Goal: Transaction & Acquisition: Purchase product/service

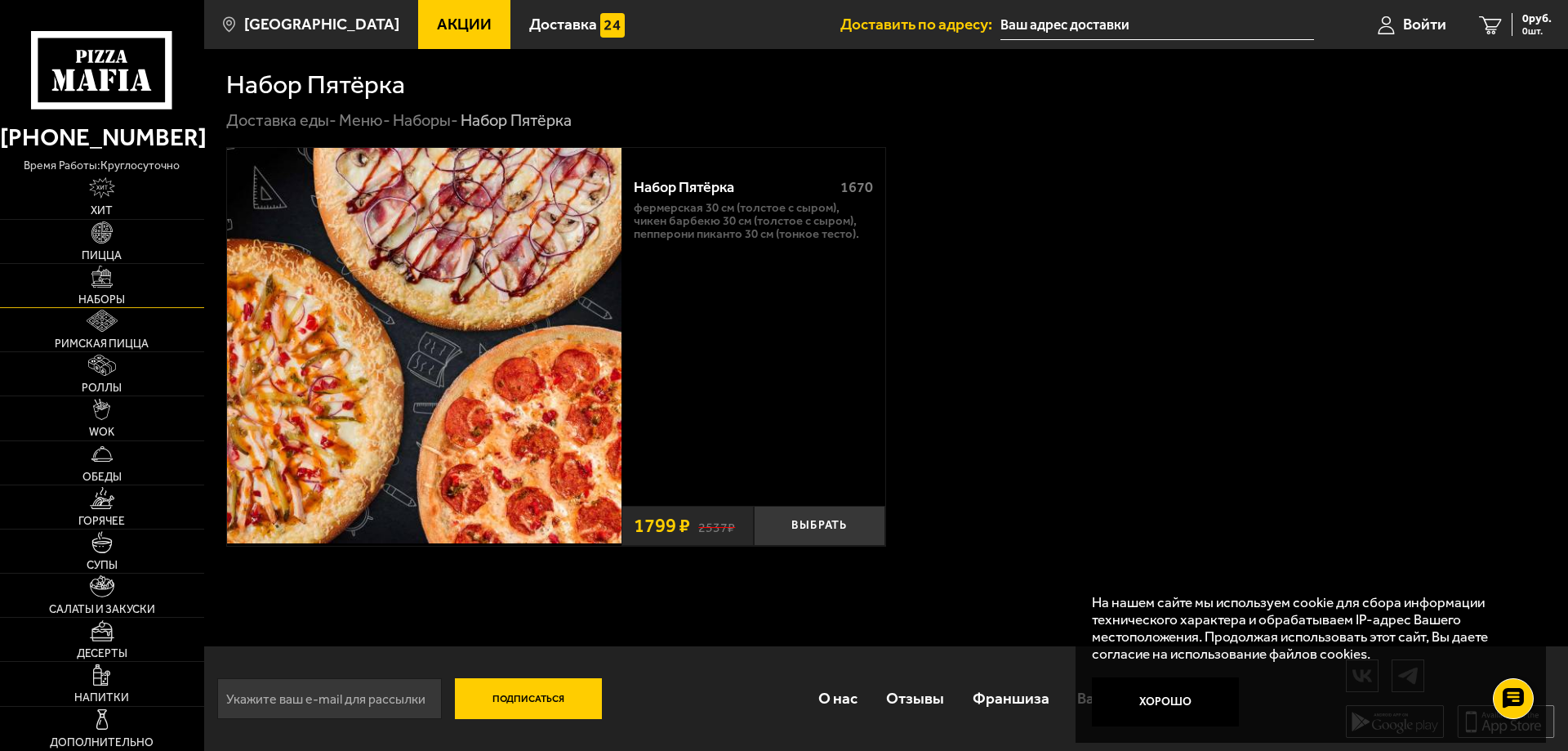
click at [106, 288] on link "Наборы" at bounding box center [102, 286] width 204 height 44
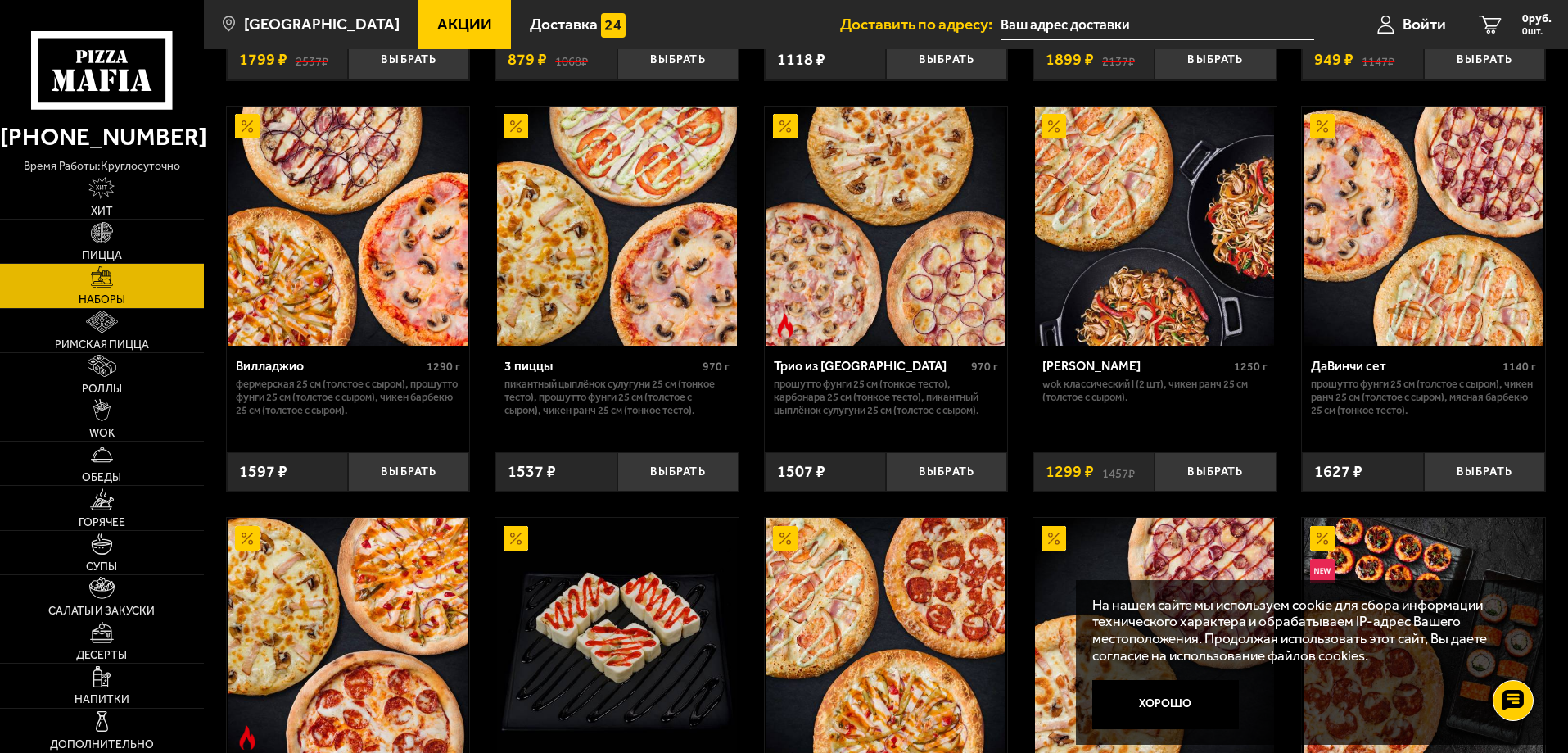
scroll to position [457, 0]
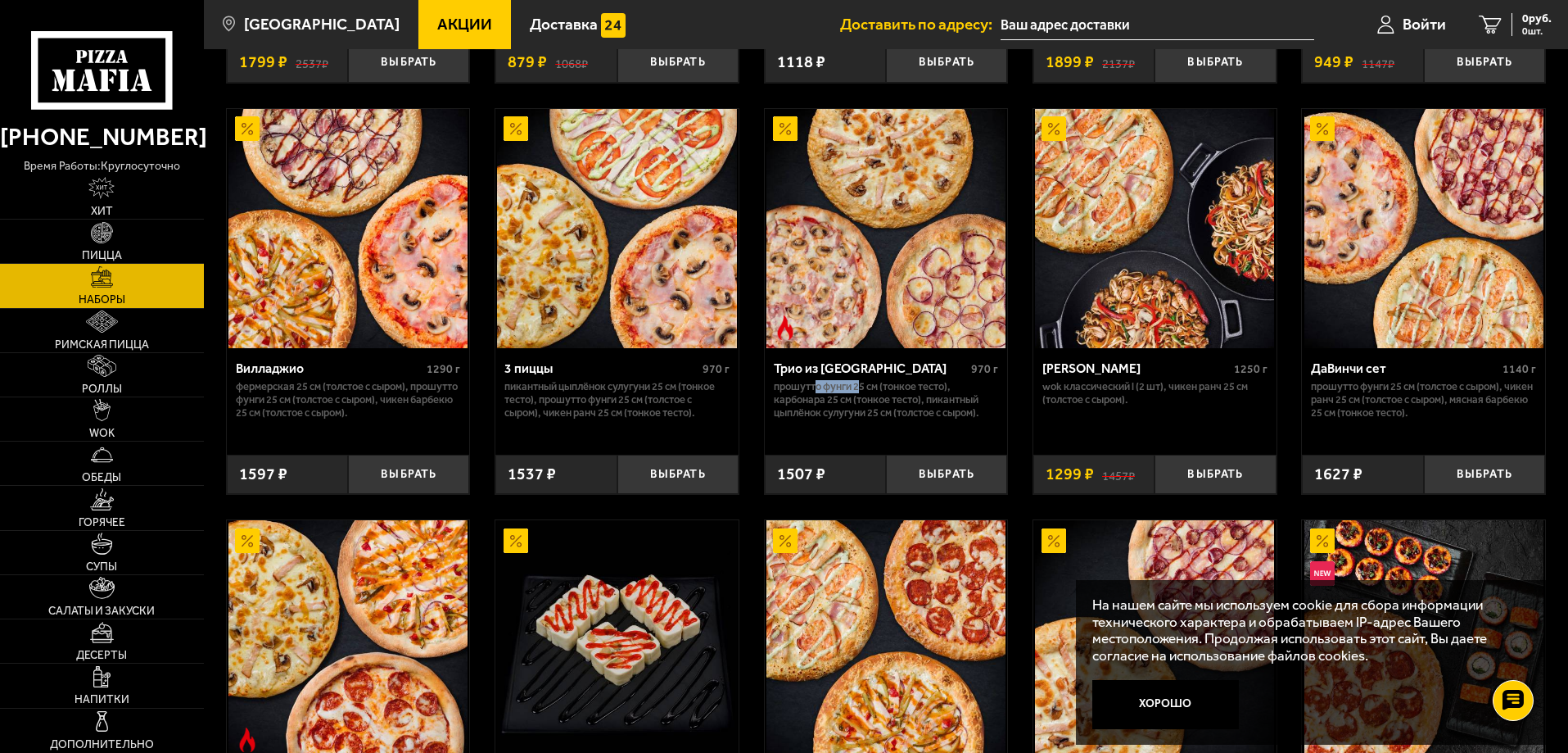
drag, startPoint x: 815, startPoint y: 388, endPoint x: 859, endPoint y: 393, distance: 44.3
click at [859, 393] on p "Прошутто Фунги 25 см (тонкое тесто), Карбонара 25 см (тонкое тесто), Пикантный …" at bounding box center [886, 399] width 225 height 40
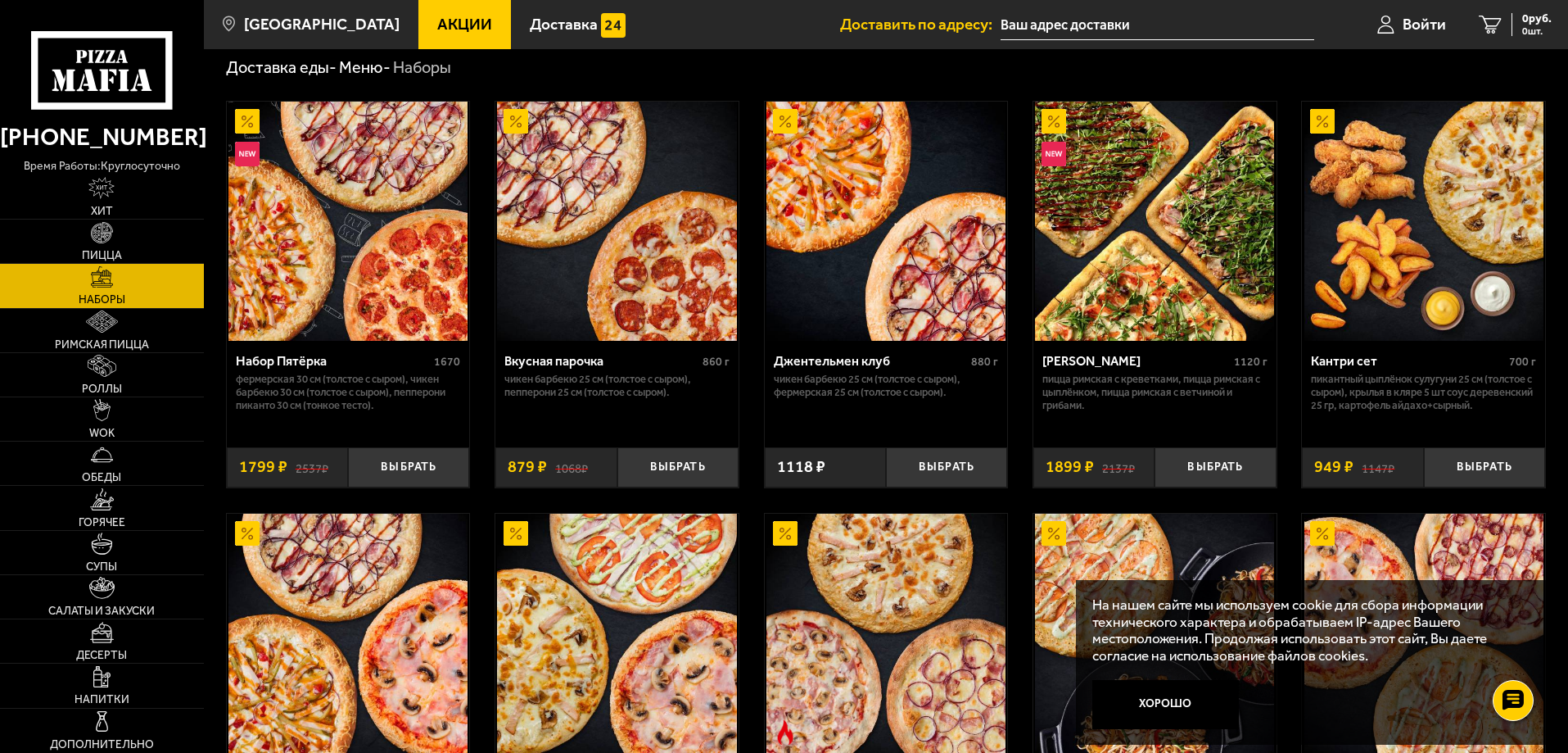
scroll to position [0, 0]
